Goal: Task Accomplishment & Management: Complete application form

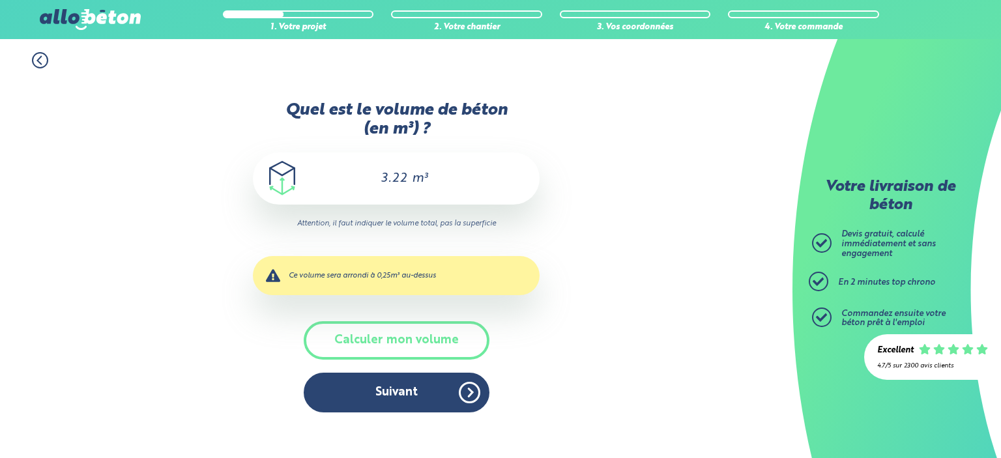
click at [381, 394] on button "Suivant" at bounding box center [397, 393] width 186 height 40
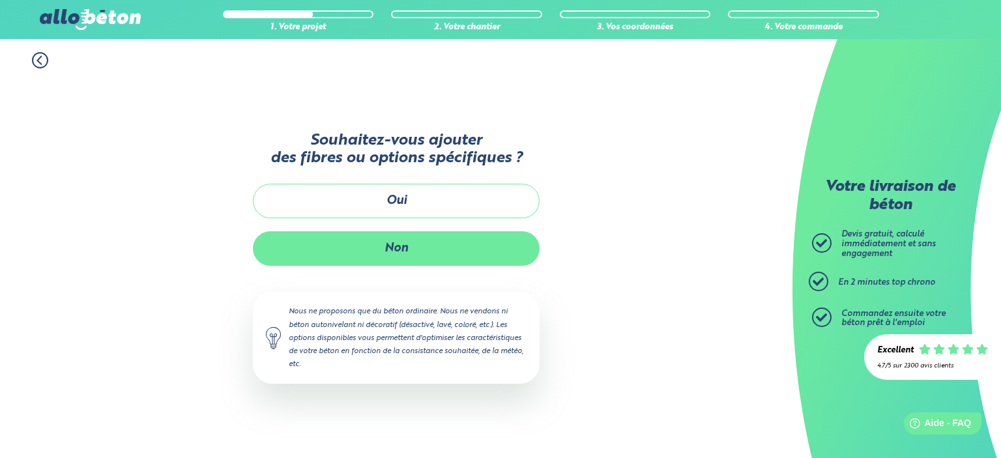
click at [408, 248] on button "Non" at bounding box center [396, 248] width 287 height 35
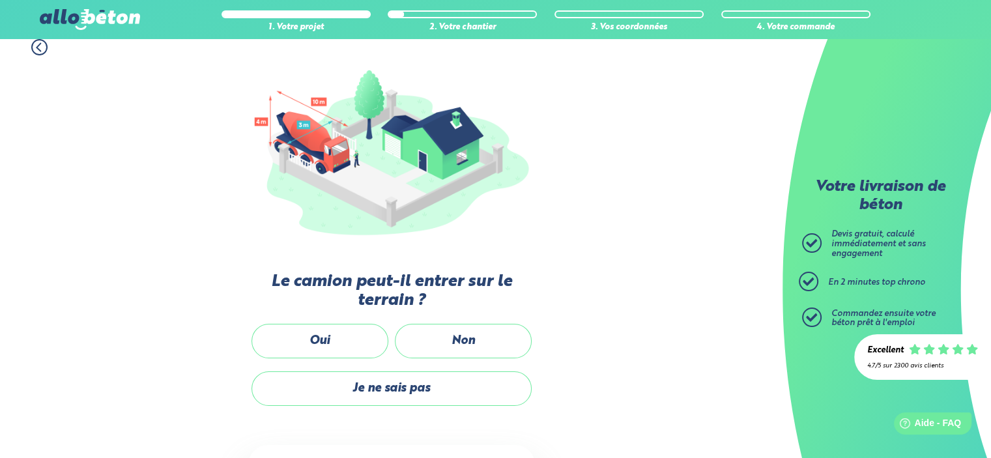
scroll to position [100, 0]
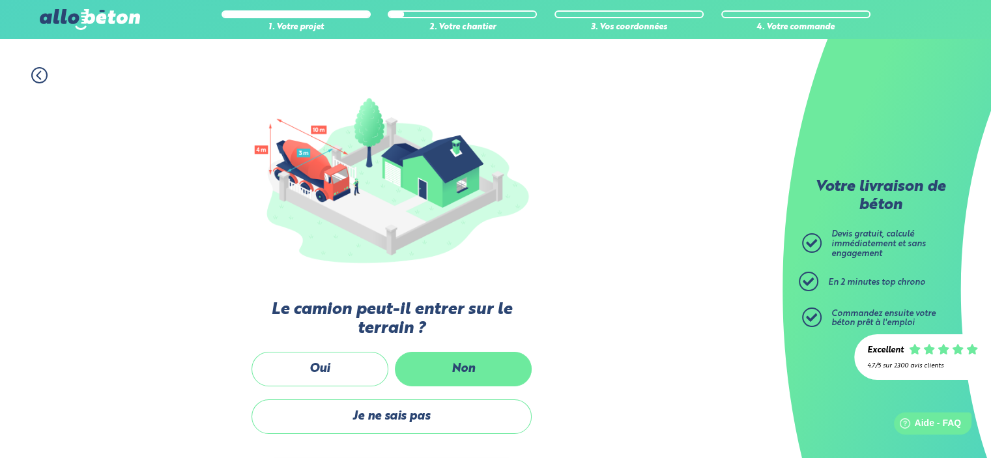
click at [477, 372] on label "Non" at bounding box center [463, 369] width 137 height 35
click at [0, 0] on input "Non" at bounding box center [0, 0] width 0 height 0
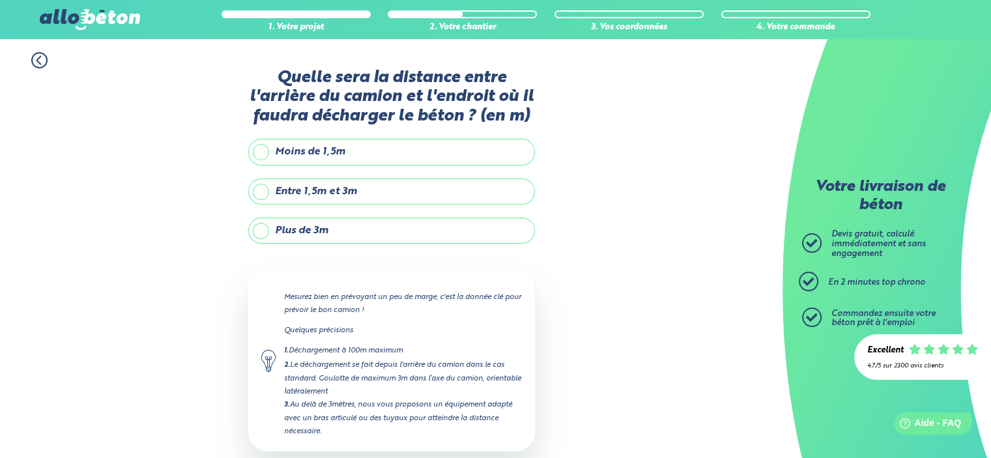
click at [321, 233] on label "Plus de 3m" at bounding box center [391, 231] width 287 height 26
click at [0, 0] on input "Plus de 3m" at bounding box center [0, 0] width 0 height 0
